Goal: Check status: Check status

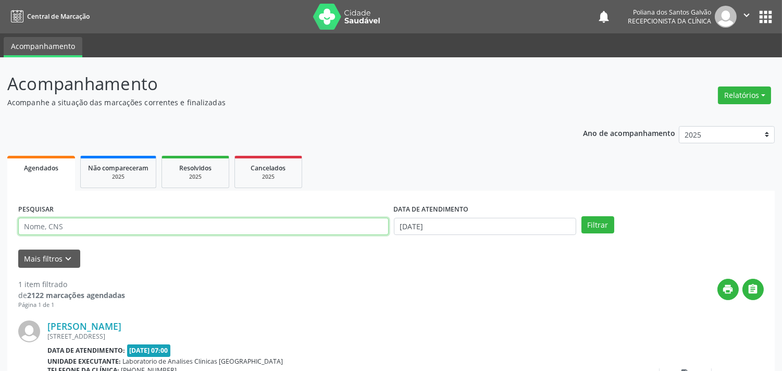
click at [269, 228] on input "text" at bounding box center [203, 227] width 371 height 18
type input "E"
type input "[PERSON_NAME]"
click at [582, 216] on button "Filtrar" at bounding box center [598, 225] width 33 height 18
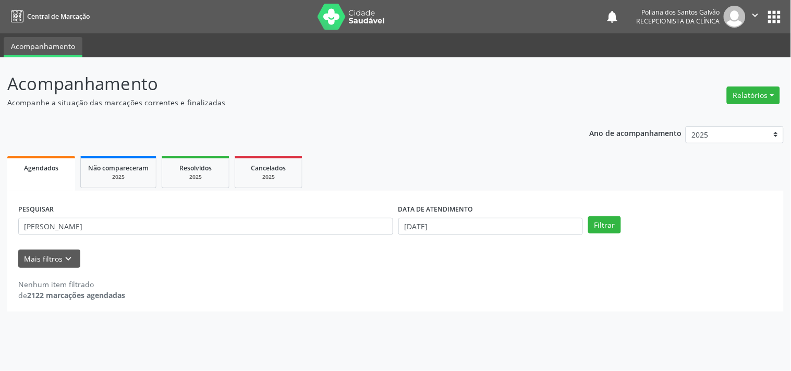
click at [518, 236] on div "DATA DE ATENDIMENTO [DATE]" at bounding box center [491, 222] width 190 height 41
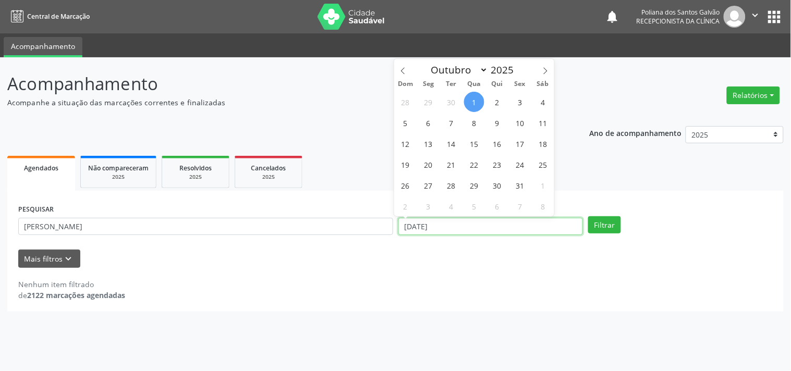
click at [454, 223] on input "[DATE]" at bounding box center [490, 227] width 185 height 18
click at [503, 100] on span "2" at bounding box center [497, 102] width 20 height 20
type input "[DATE]"
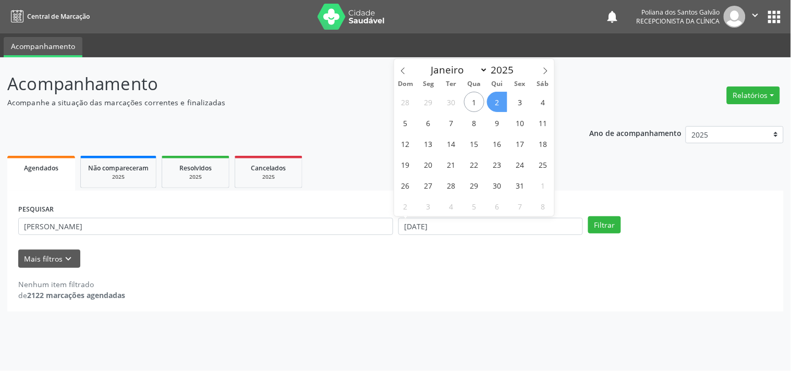
click at [503, 100] on span "2" at bounding box center [497, 102] width 20 height 20
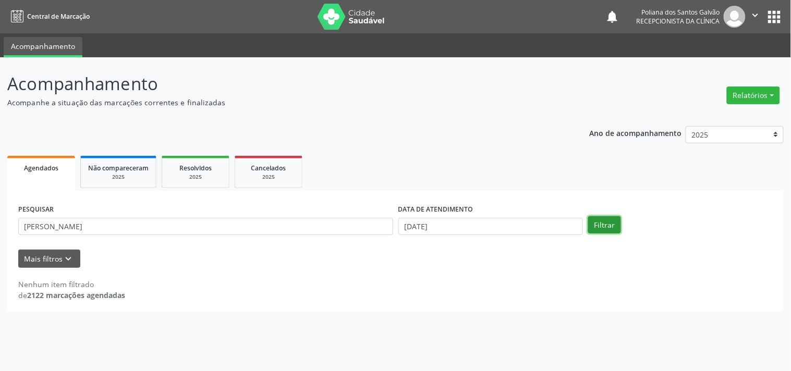
click at [603, 230] on button "Filtrar" at bounding box center [604, 225] width 33 height 18
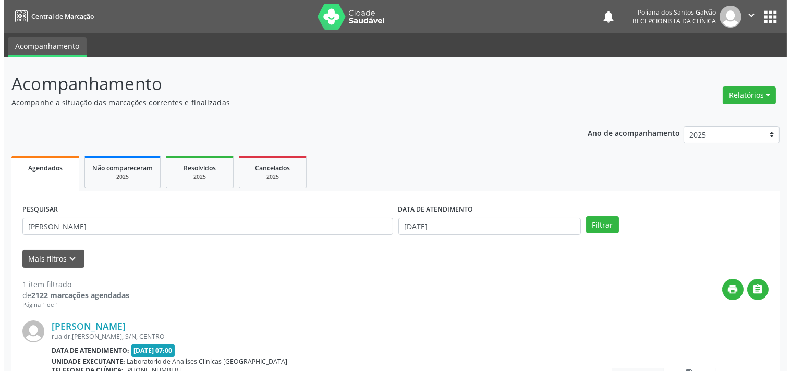
scroll to position [96, 0]
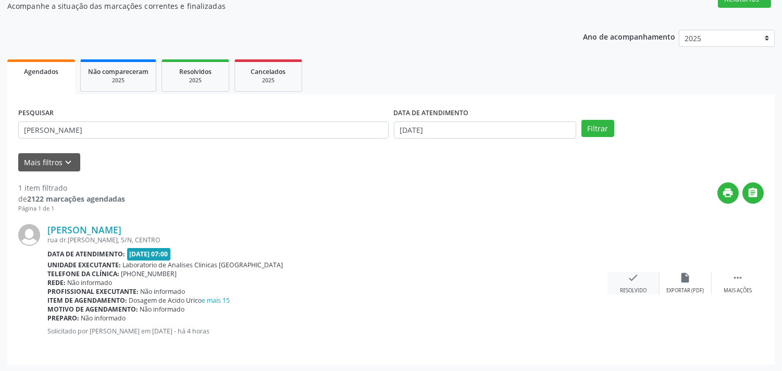
click at [634, 287] on div "Resolvido" at bounding box center [633, 290] width 27 height 7
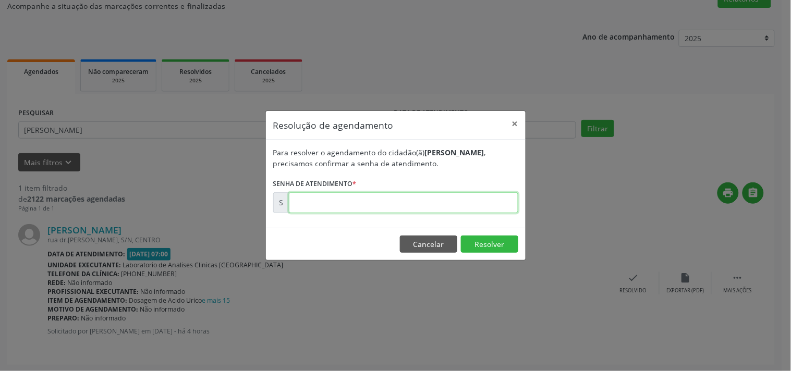
click at [487, 196] on input "text" at bounding box center [403, 202] width 229 height 21
type input "00179882"
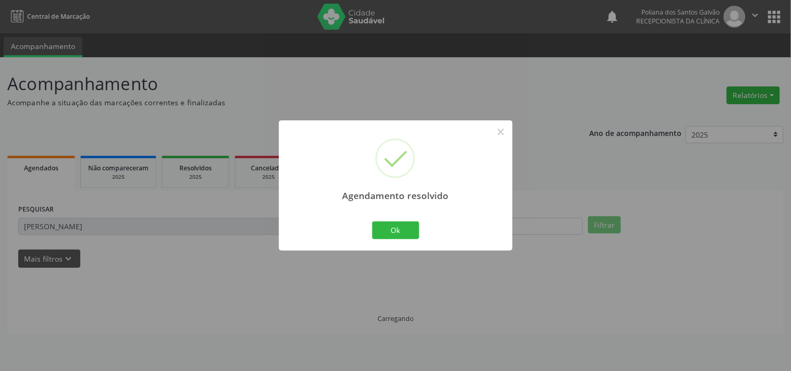
scroll to position [0, 0]
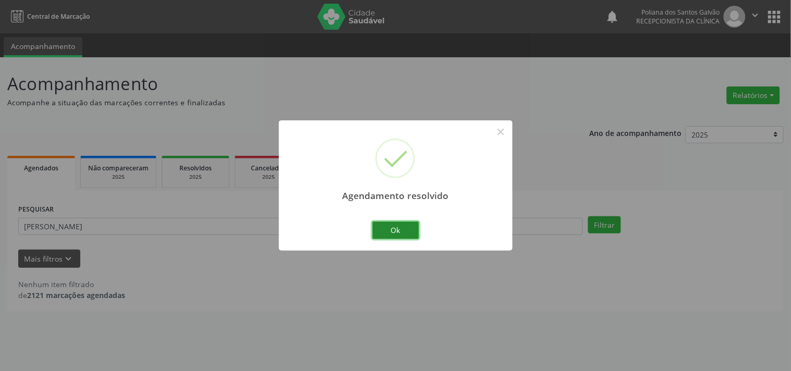
click at [386, 235] on button "Ok" at bounding box center [395, 231] width 47 height 18
